Goal: Information Seeking & Learning: Check status

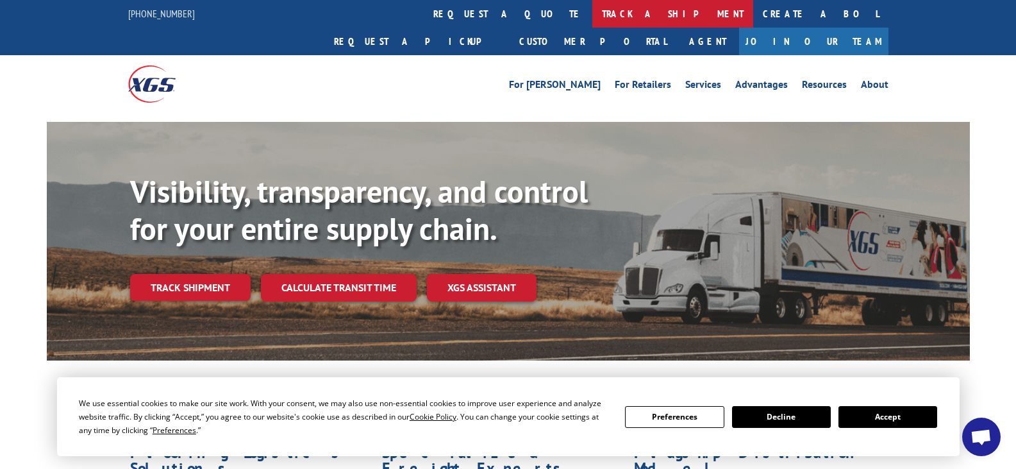
click at [592, 8] on link "track a shipment" at bounding box center [672, 14] width 161 height 28
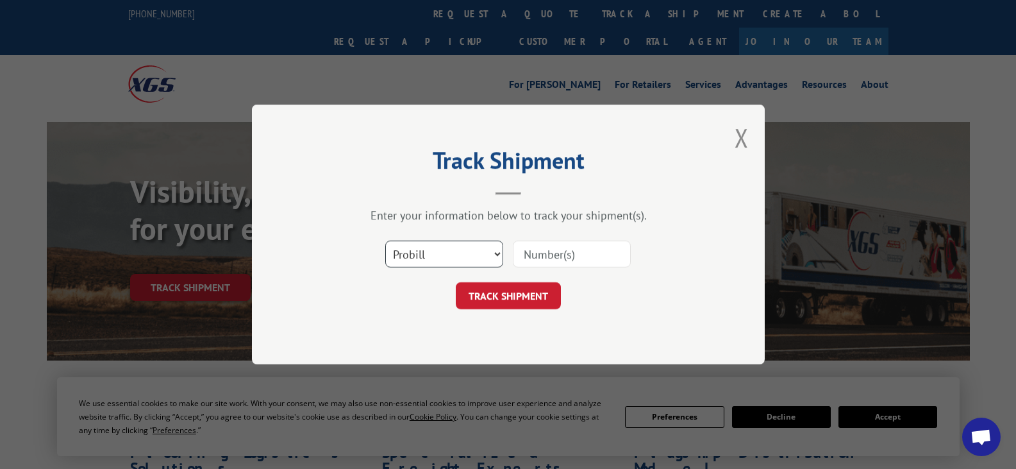
click at [492, 255] on select "Select category... Probill BOL PO" at bounding box center [444, 253] width 118 height 27
select select "bol"
click at [385, 240] on select "Select category... Probill BOL PO" at bounding box center [444, 253] width 118 height 27
click at [550, 260] on input at bounding box center [572, 253] width 118 height 27
paste input "191785"
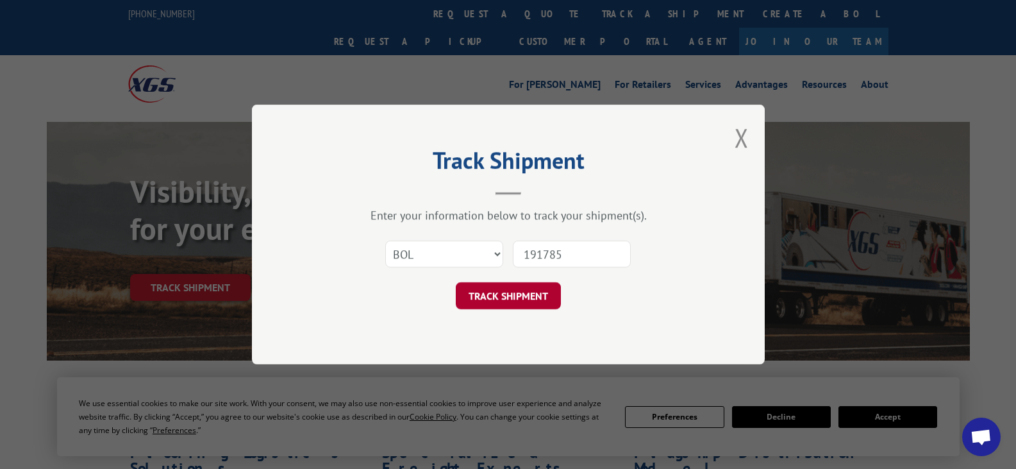
type input "191785"
click at [499, 295] on button "TRACK SHIPMENT" at bounding box center [508, 295] width 105 height 27
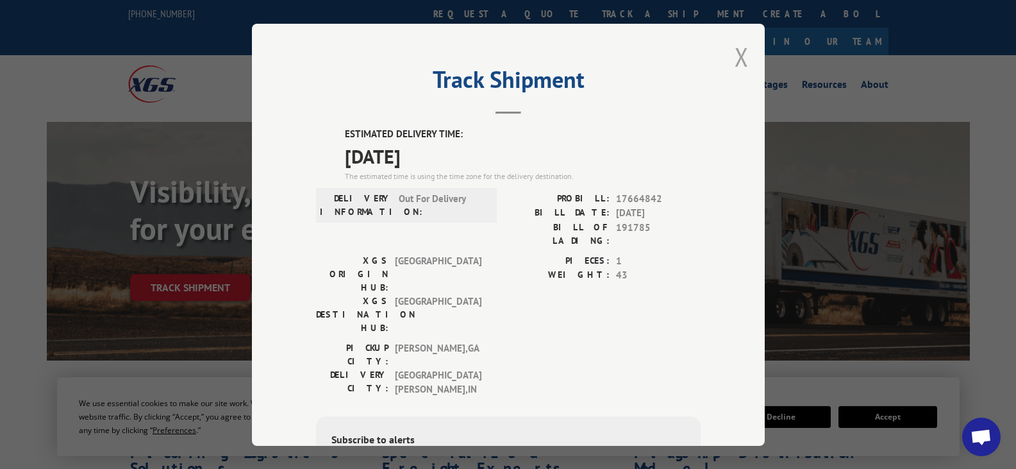
click at [738, 47] on button "Close modal" at bounding box center [742, 57] width 14 height 34
